Goal: Navigation & Orientation: Go to known website

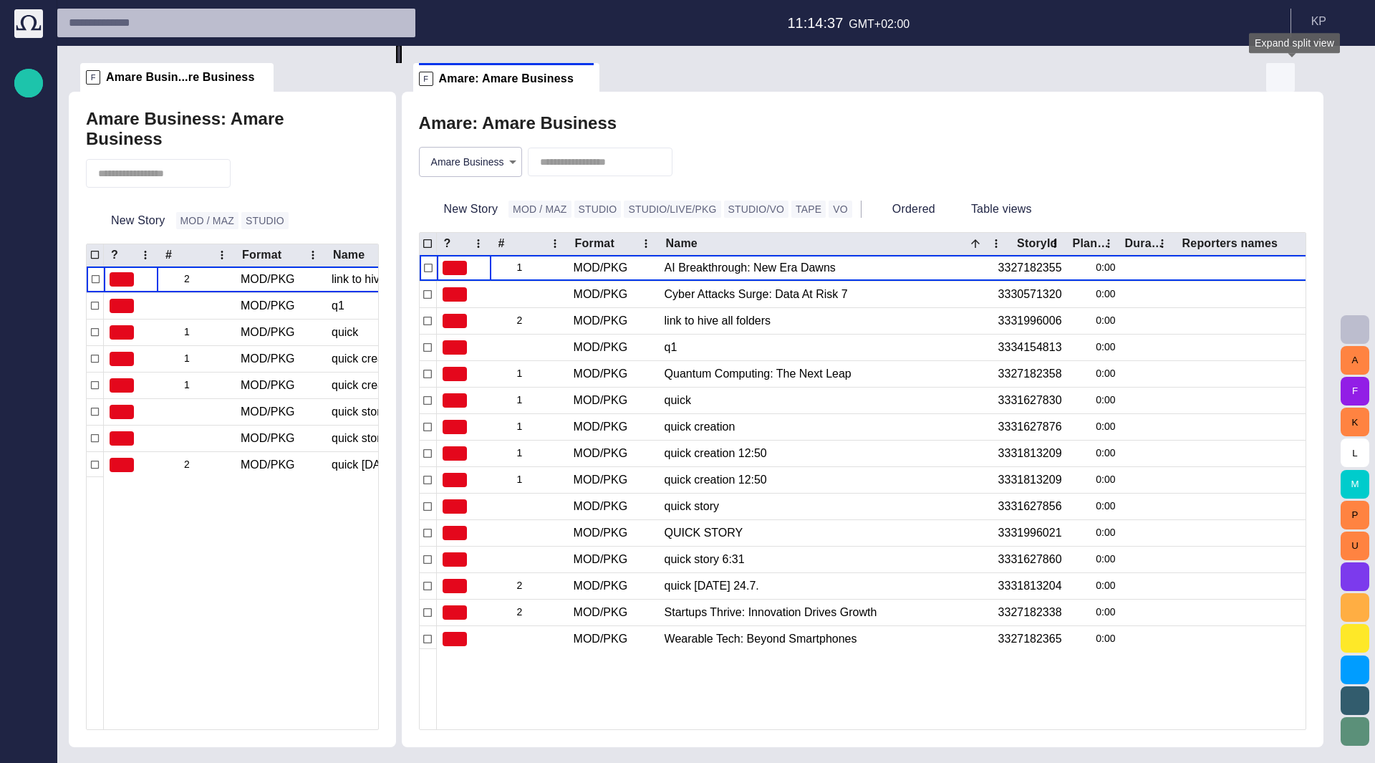
click at [1289, 79] on span "button" at bounding box center [1280, 77] width 17 height 17
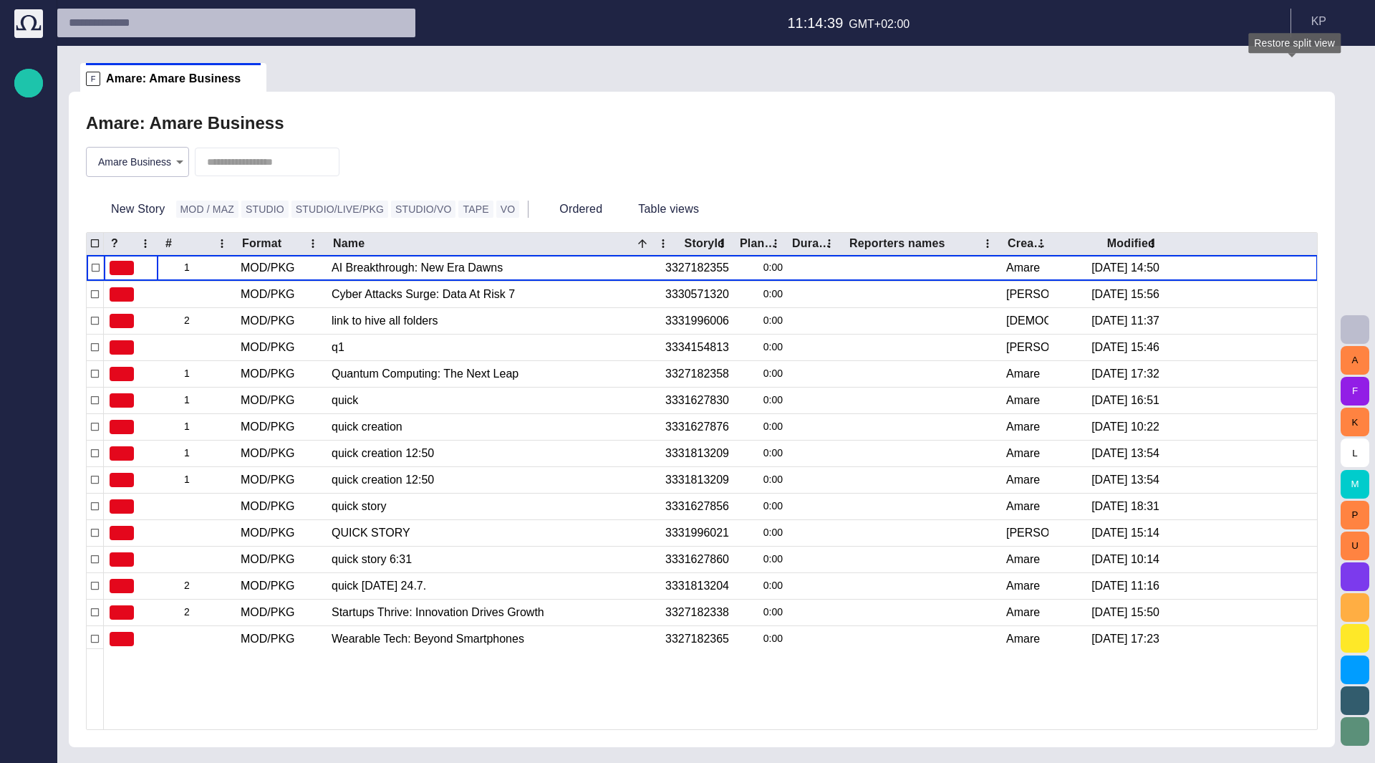
click at [1290, 79] on span "button" at bounding box center [1292, 77] width 17 height 17
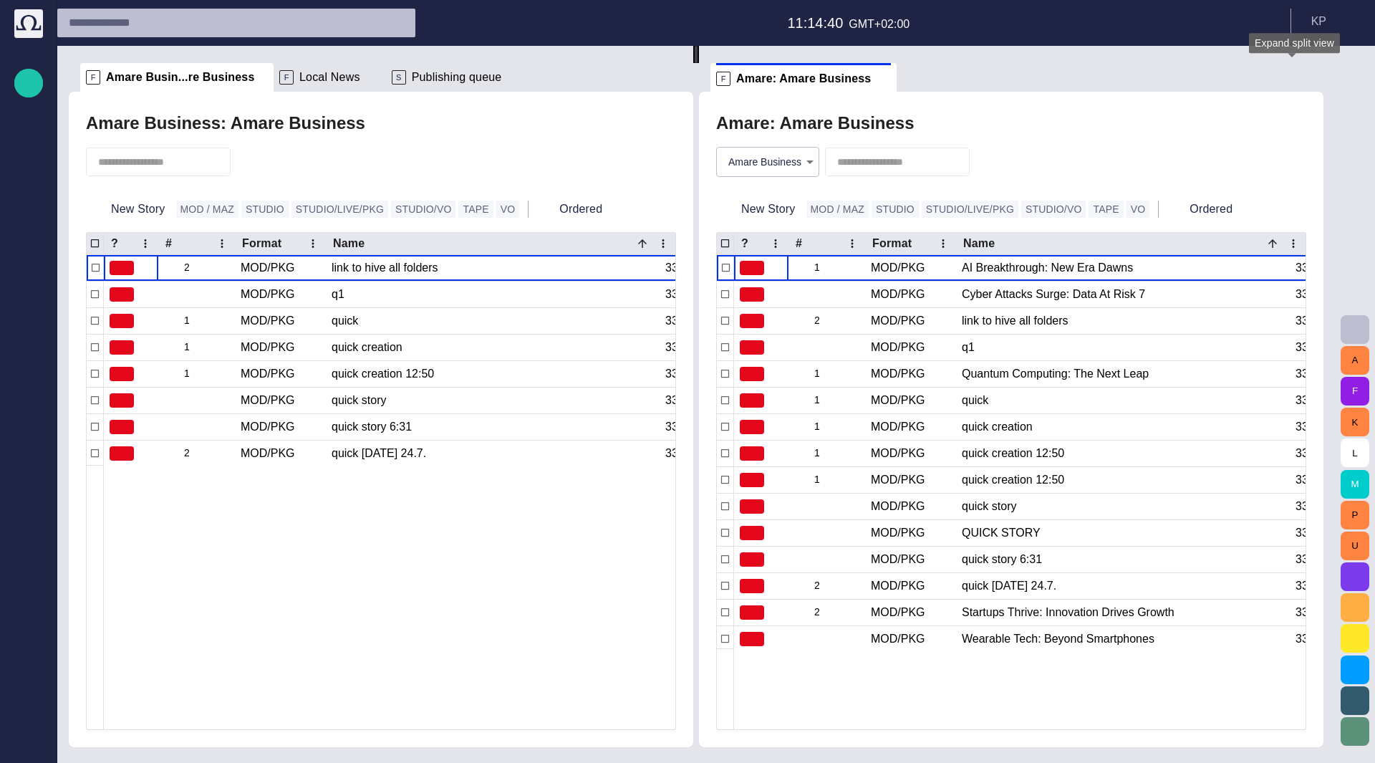
click at [1289, 79] on span "button" at bounding box center [1280, 77] width 17 height 17
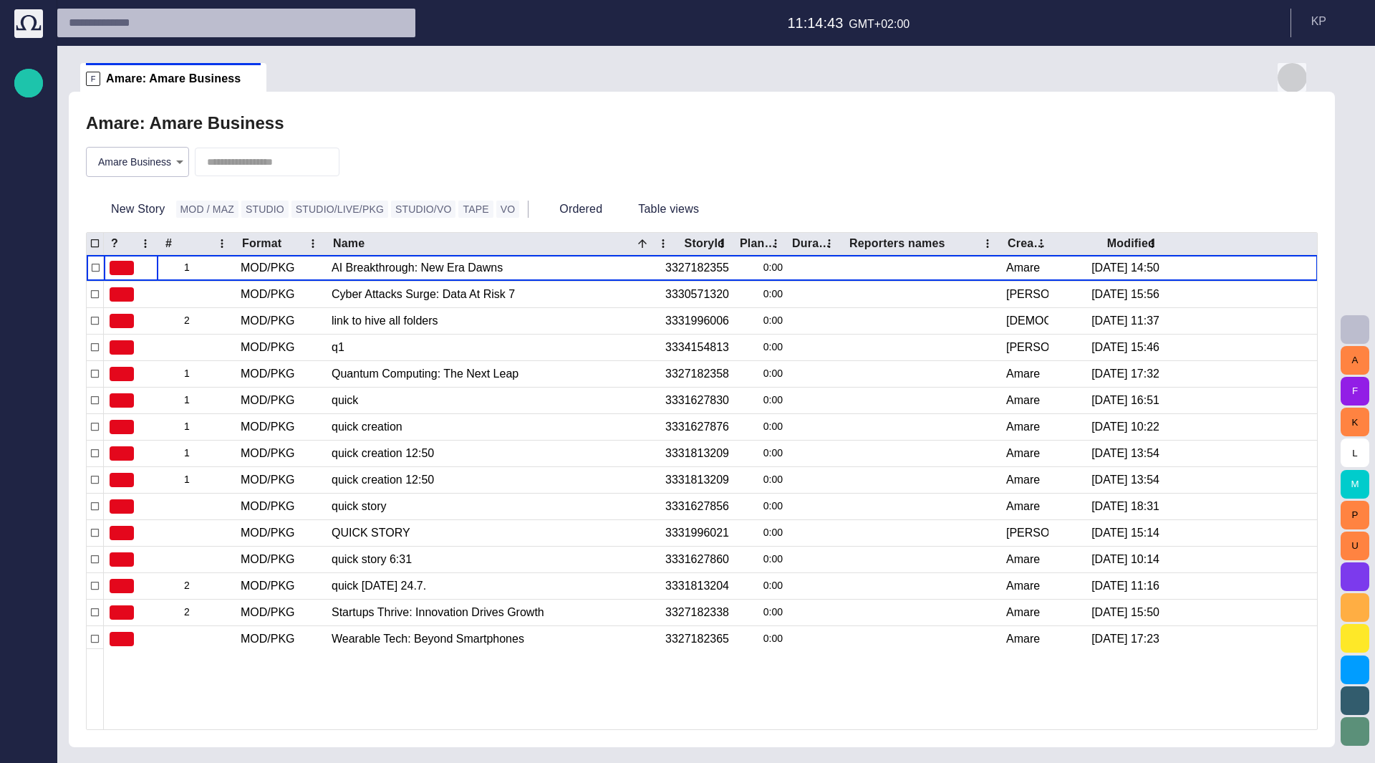
click at [1293, 82] on span "button" at bounding box center [1292, 77] width 17 height 17
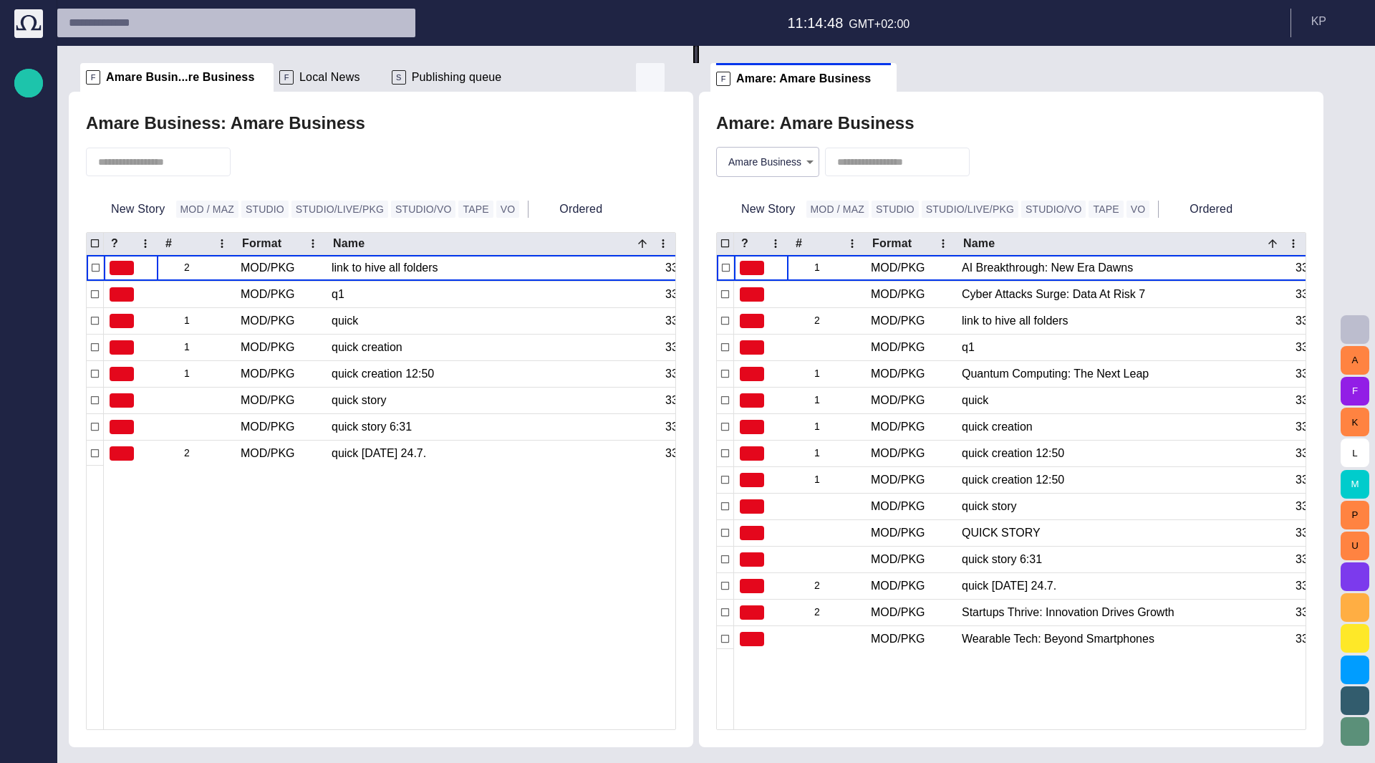
click at [655, 77] on span "button" at bounding box center [650, 77] width 17 height 17
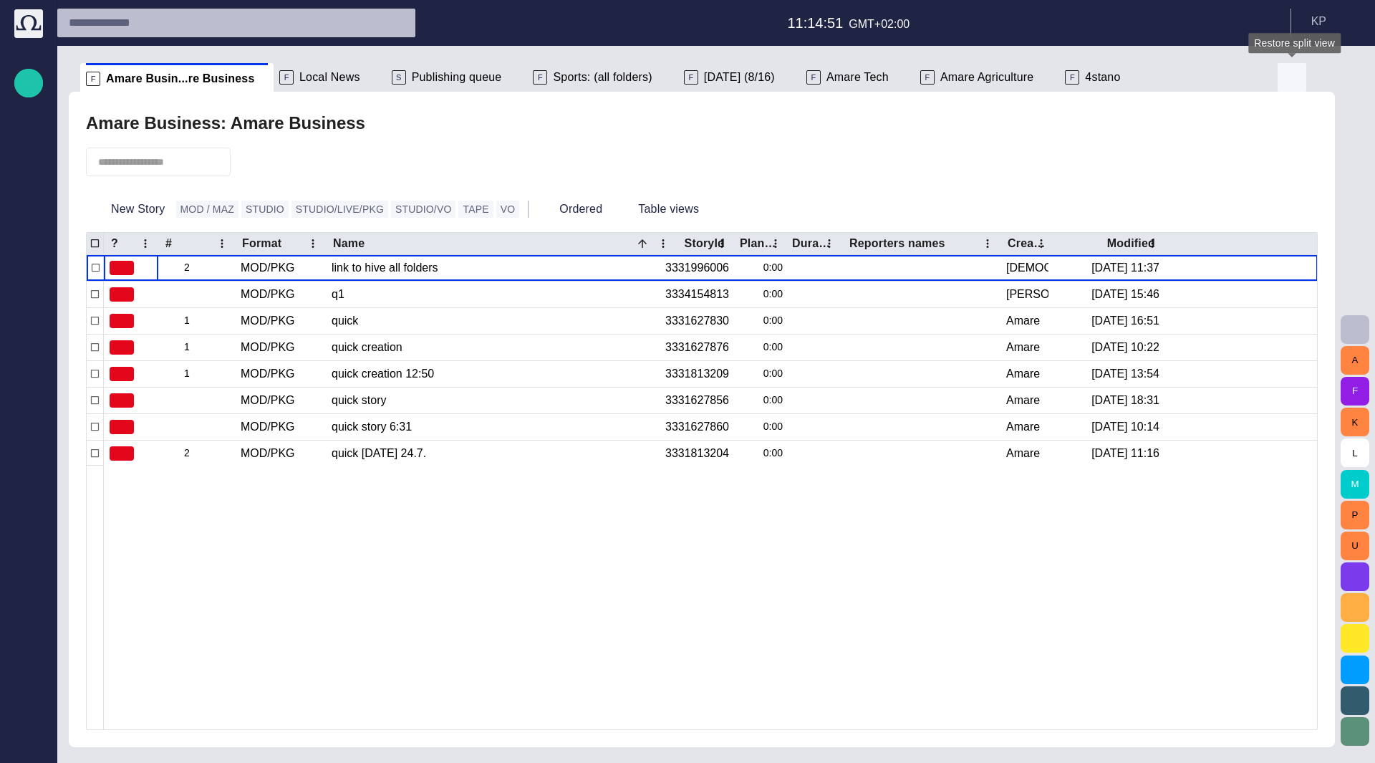
click at [1287, 72] on span "button" at bounding box center [1292, 77] width 17 height 17
